Goal: Task Accomplishment & Management: Manage account settings

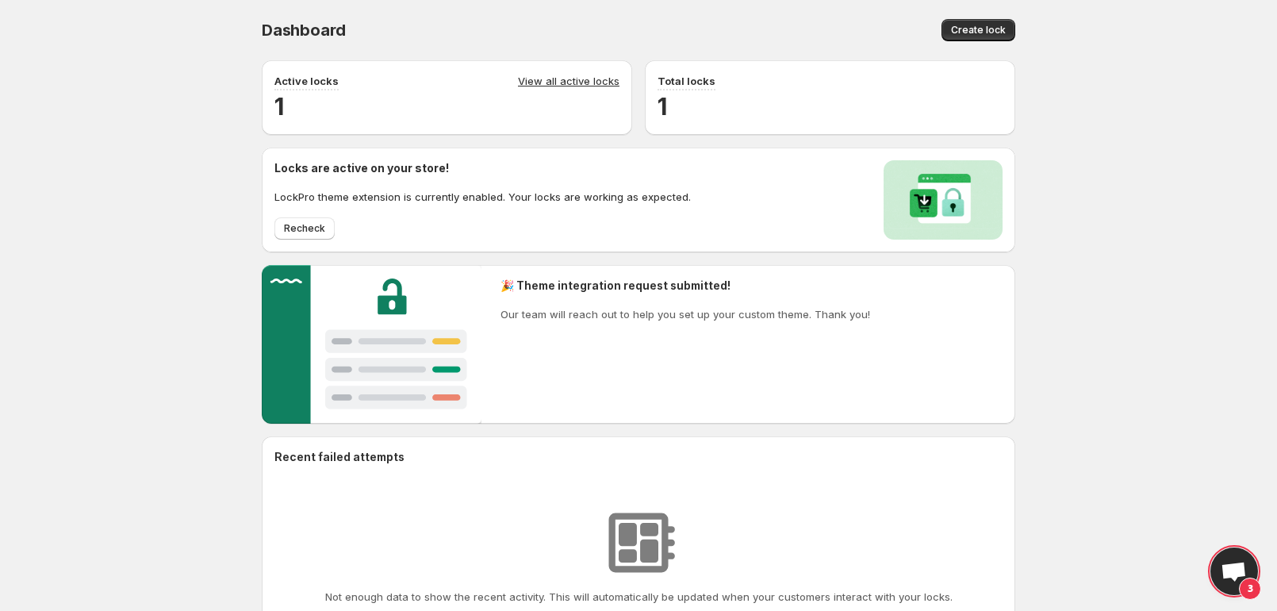
scroll to position [636, 0]
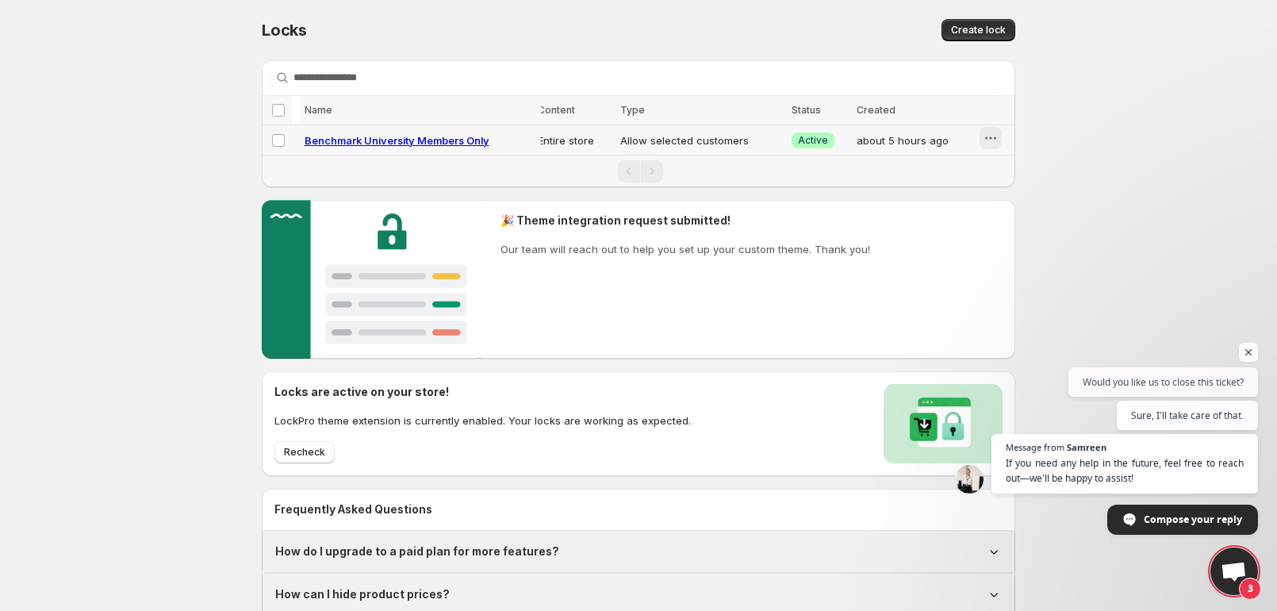
click at [999, 146] on icon "button" at bounding box center [991, 138] width 16 height 16
click at [1092, 243] on span "Disable" at bounding box center [1080, 236] width 36 height 13
click at [83, 113] on div "Locks. This page is ready Locks Create lock Searching in all Loading locks… Loa…" at bounding box center [638, 329] width 1277 height 659
click at [140, 147] on div "Locks. This page is ready Locks Create lock Searching in all Loading locks… Loa…" at bounding box center [638, 329] width 1277 height 659
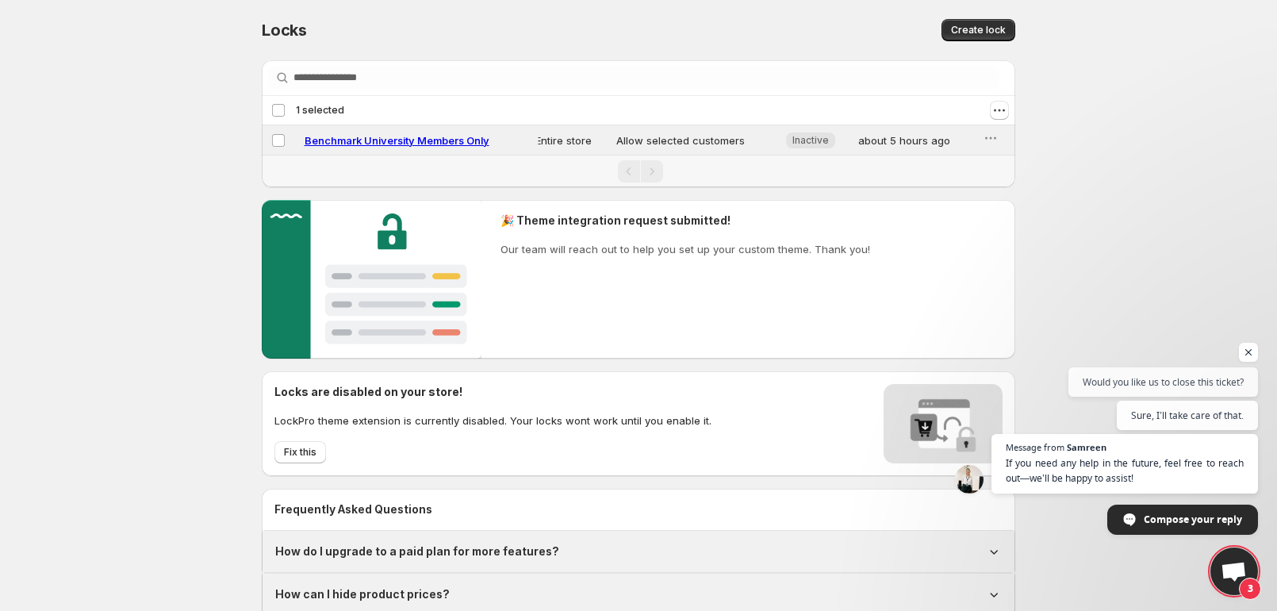
click at [86, 153] on div "Locks. This page is ready Locks Create lock Searching in all Loading locks… Loa…" at bounding box center [638, 329] width 1277 height 659
click at [62, 254] on div "Locks. This page is ready Locks Create lock Searching in all Loading locks… Loa…" at bounding box center [638, 329] width 1277 height 659
click at [114, 148] on div "Locks. This page is ready Locks Create lock Searching in all Loading locks… Loa…" at bounding box center [638, 329] width 1277 height 659
